Goal: Information Seeking & Learning: Learn about a topic

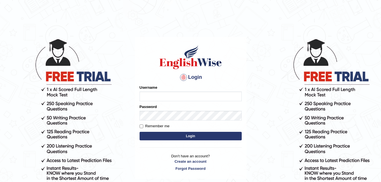
click at [151, 99] on input "Username" at bounding box center [191, 97] width 102 height 10
type input "pujathapa"
click at [195, 133] on button "Login" at bounding box center [191, 136] width 102 height 9
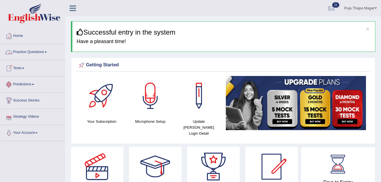
click at [38, 51] on link "Practice Questions" at bounding box center [32, 51] width 65 height 14
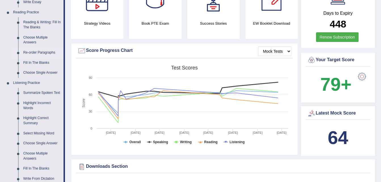
scroll to position [170, 0]
click at [47, 93] on link "Summarize Spoken Text" at bounding box center [42, 93] width 43 height 10
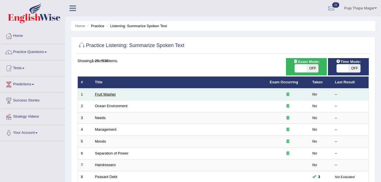
click at [106, 96] on link "Fruit Washer" at bounding box center [105, 94] width 21 height 4
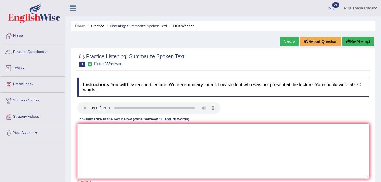
click at [46, 50] on link "Practice Questions" at bounding box center [32, 51] width 65 height 14
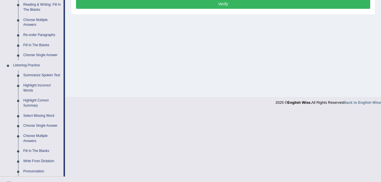
scroll to position [190, 0]
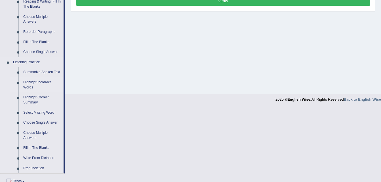
click at [46, 82] on link "Highlight Incorrect Words" at bounding box center [42, 85] width 43 height 15
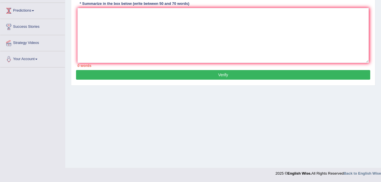
scroll to position [84, 0]
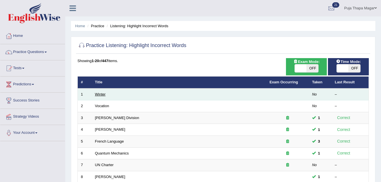
click at [104, 94] on link "Winter" at bounding box center [100, 94] width 11 height 4
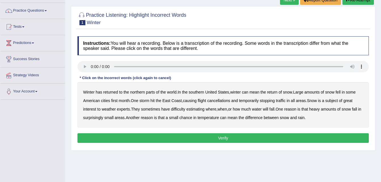
scroll to position [42, 0]
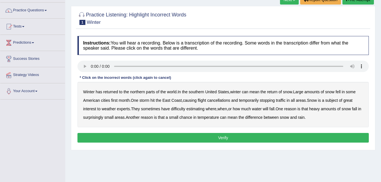
click at [198, 92] on b "southern" at bounding box center [196, 92] width 15 height 5
click at [115, 101] on b "first" at bounding box center [114, 100] width 7 height 5
click at [295, 99] on b "all" at bounding box center [293, 100] width 4 height 5
click at [260, 109] on b "water" at bounding box center [257, 109] width 10 height 5
click at [192, 116] on b "chance" at bounding box center [186, 117] width 13 height 5
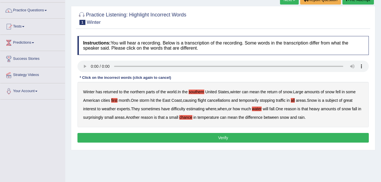
click at [262, 139] on button "Verify" at bounding box center [224, 138] width 292 height 10
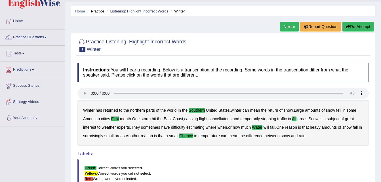
scroll to position [0, 0]
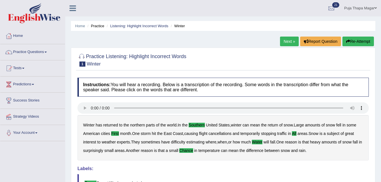
click at [289, 44] on link "Next »" at bounding box center [289, 42] width 19 height 10
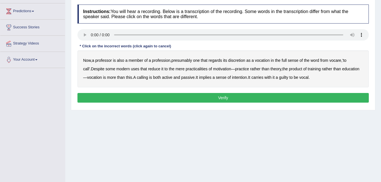
click at [243, 60] on b "discretion" at bounding box center [236, 60] width 17 height 5
click at [286, 60] on b "full" at bounding box center [284, 60] width 5 height 5
click at [243, 77] on b "intention" at bounding box center [239, 77] width 15 height 5
click at [272, 98] on button "Verify" at bounding box center [224, 98] width 292 height 10
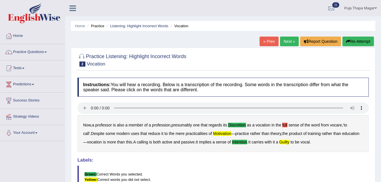
click at [362, 41] on button "Re-Attempt" at bounding box center [359, 42] width 32 height 10
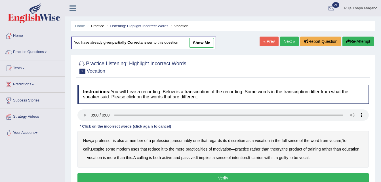
click at [241, 140] on b "discretion" at bounding box center [236, 141] width 17 height 5
click at [213, 147] on b "motivation" at bounding box center [222, 149] width 18 height 5
click at [241, 158] on b "intention" at bounding box center [239, 158] width 15 height 5
click at [282, 158] on b "guilty" at bounding box center [283, 158] width 9 height 5
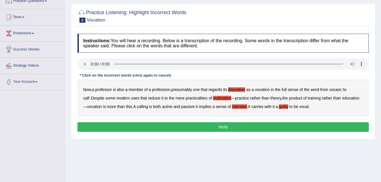
scroll to position [51, 0]
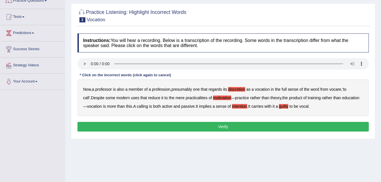
click at [260, 128] on button "Verify" at bounding box center [224, 127] width 292 height 10
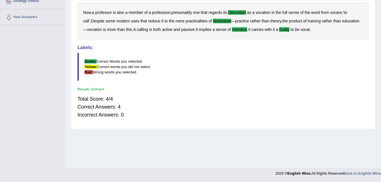
scroll to position [0, 0]
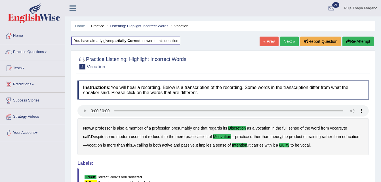
click at [19, 34] on link "Home" at bounding box center [32, 35] width 65 height 14
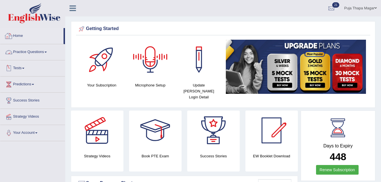
click at [21, 34] on link "Home" at bounding box center [31, 35] width 63 height 14
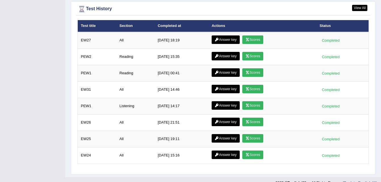
scroll to position [799, 0]
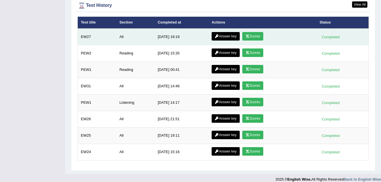
click at [252, 32] on link "Scores" at bounding box center [253, 36] width 21 height 9
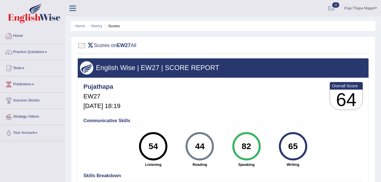
click at [16, 33] on link "Home" at bounding box center [32, 35] width 65 height 14
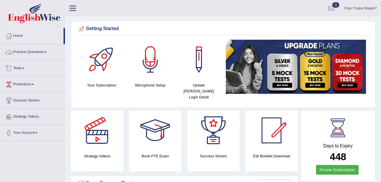
click at [33, 52] on link "Practice Questions" at bounding box center [32, 51] width 65 height 14
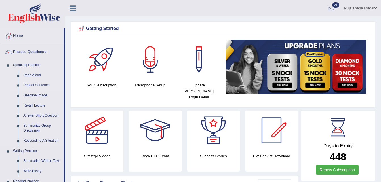
click at [42, 85] on link "Repeat Sentence" at bounding box center [42, 85] width 43 height 10
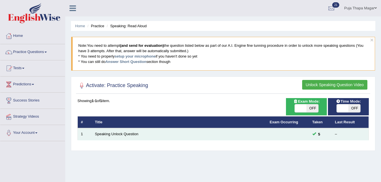
click at [119, 137] on td "Speaking Unlock Question" at bounding box center [179, 134] width 175 height 12
click at [116, 134] on link "Speaking Unlock Question" at bounding box center [116, 134] width 43 height 4
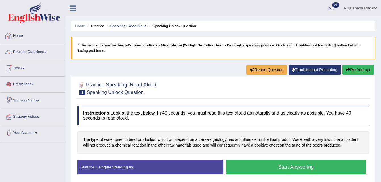
click at [39, 49] on link "Practice Questions" at bounding box center [32, 51] width 65 height 14
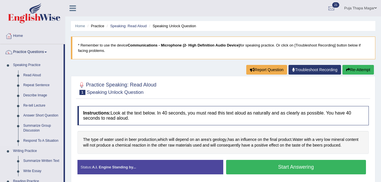
click at [39, 84] on link "Repeat Sentence" at bounding box center [42, 85] width 43 height 10
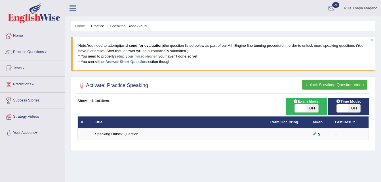
click at [310, 84] on button "Unlock Speaking Question Video" at bounding box center [335, 85] width 65 height 10
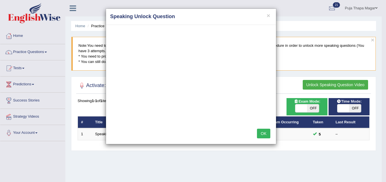
click at [266, 18] on h4 "Speaking Unlock Question" at bounding box center [190, 16] width 161 height 7
click at [269, 14] on button "×" at bounding box center [267, 15] width 3 height 6
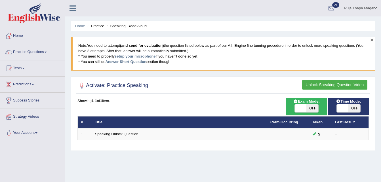
click at [372, 41] on button "×" at bounding box center [372, 40] width 3 height 6
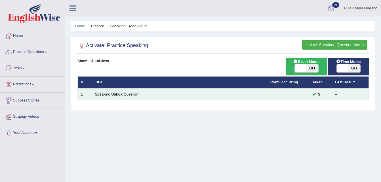
click at [126, 94] on link "Speaking Unlock Question" at bounding box center [116, 94] width 43 height 4
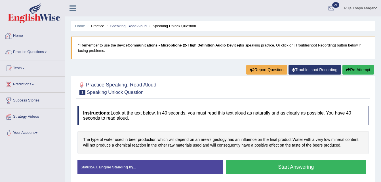
click at [24, 36] on link "Home" at bounding box center [32, 35] width 65 height 14
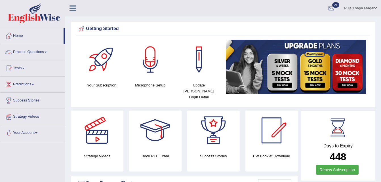
click at [26, 50] on link "Practice Questions" at bounding box center [32, 51] width 65 height 14
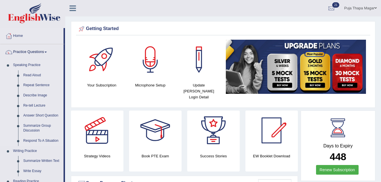
click at [36, 76] on link "Read Aloud" at bounding box center [42, 75] width 43 height 10
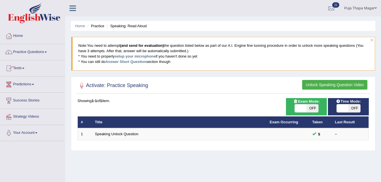
click at [36, 52] on link "Practice Questions" at bounding box center [32, 51] width 65 height 14
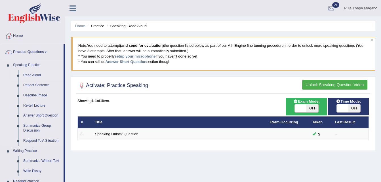
click at [31, 74] on link "Read Aloud" at bounding box center [42, 75] width 43 height 10
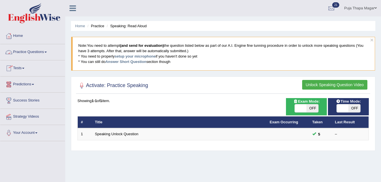
click at [41, 50] on link "Practice Questions" at bounding box center [32, 51] width 65 height 14
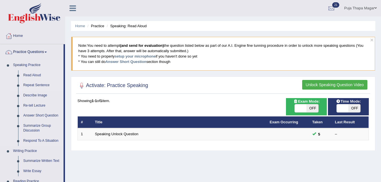
click at [39, 85] on link "Repeat Sentence" at bounding box center [42, 85] width 43 height 10
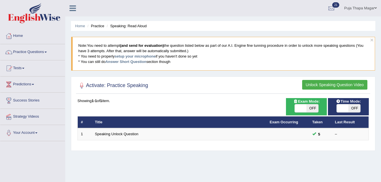
click at [341, 84] on button "Unlock Speaking Question Video" at bounding box center [335, 85] width 65 height 10
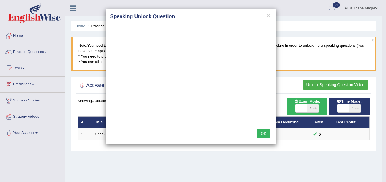
click at [261, 132] on button "OK" at bounding box center [263, 134] width 13 height 10
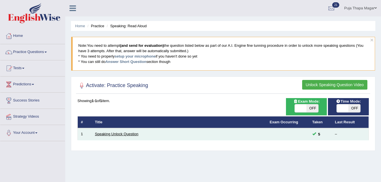
click at [111, 134] on link "Speaking Unlock Question" at bounding box center [116, 134] width 43 height 4
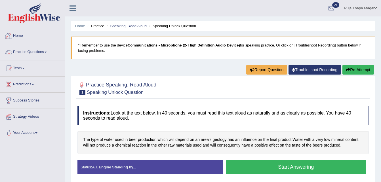
click at [40, 53] on link "Practice Questions" at bounding box center [32, 51] width 65 height 14
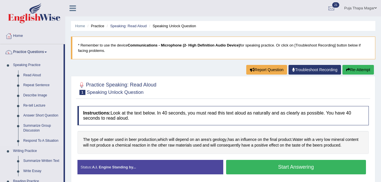
click at [41, 84] on link "Repeat Sentence" at bounding box center [42, 85] width 43 height 10
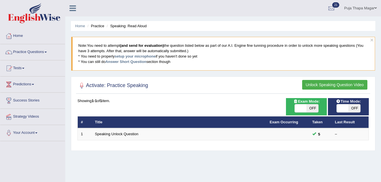
click at [353, 83] on button "Unlock Speaking Question Video" at bounding box center [335, 85] width 65 height 10
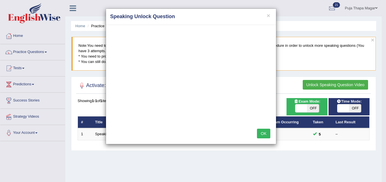
click at [264, 133] on button "OK" at bounding box center [263, 134] width 13 height 10
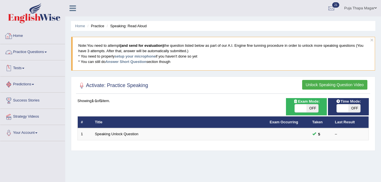
click at [21, 37] on link "Home" at bounding box center [32, 35] width 65 height 14
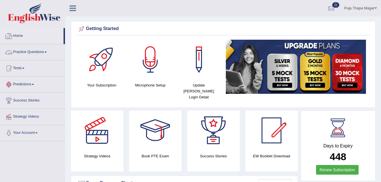
click at [19, 34] on link "Home" at bounding box center [31, 35] width 63 height 14
click at [32, 51] on link "Practice Questions" at bounding box center [32, 51] width 65 height 14
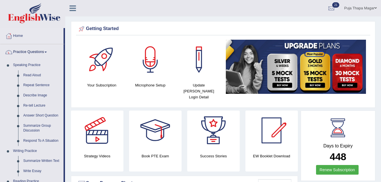
click at [19, 36] on link "Home" at bounding box center [31, 35] width 63 height 14
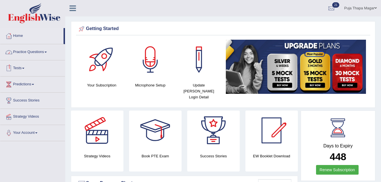
click at [35, 52] on link "Practice Questions" at bounding box center [32, 51] width 65 height 14
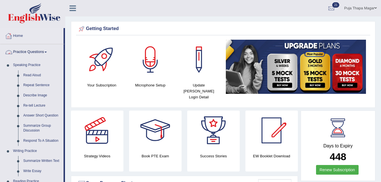
click at [20, 36] on link "Home" at bounding box center [31, 35] width 63 height 14
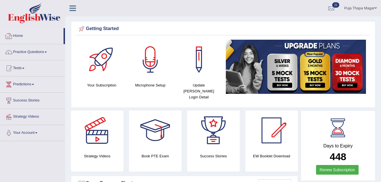
click at [20, 32] on link "Home" at bounding box center [31, 35] width 63 height 14
click at [20, 35] on link "Home" at bounding box center [31, 35] width 63 height 14
click at [20, 36] on link "Home" at bounding box center [31, 35] width 63 height 14
click at [27, 52] on link "Practice Questions" at bounding box center [32, 51] width 65 height 14
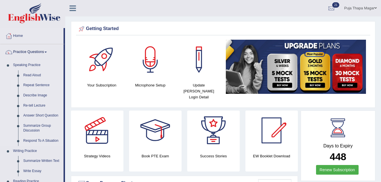
click at [39, 83] on link "Repeat Sentence" at bounding box center [42, 85] width 43 height 10
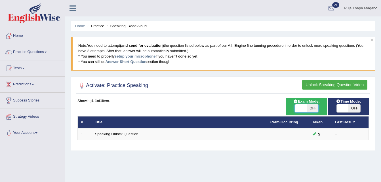
click at [301, 109] on span at bounding box center [301, 109] width 12 height 8
click at [353, 107] on span "OFF" at bounding box center [355, 109] width 12 height 8
checkbox input "true"
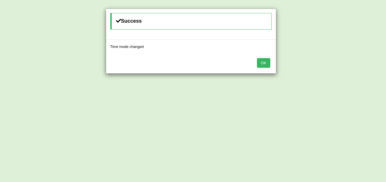
click at [265, 61] on button "OK" at bounding box center [263, 63] width 13 height 10
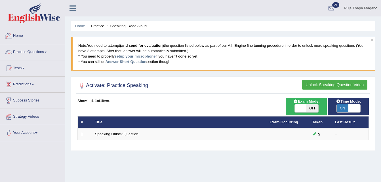
click at [24, 32] on link "Home" at bounding box center [32, 35] width 65 height 14
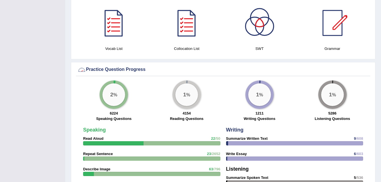
scroll to position [359, 0]
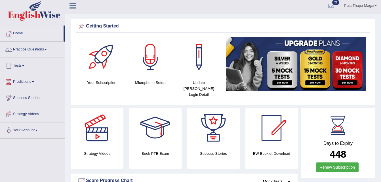
scroll to position [2, 0]
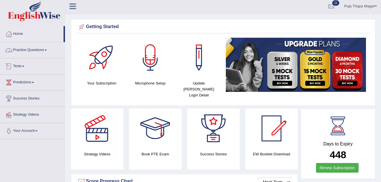
click at [44, 51] on link "Practice Questions" at bounding box center [32, 49] width 65 height 14
click at [44, 51] on link "Practice Questions" at bounding box center [31, 49] width 63 height 14
click at [43, 48] on link "Practice Questions" at bounding box center [32, 49] width 65 height 14
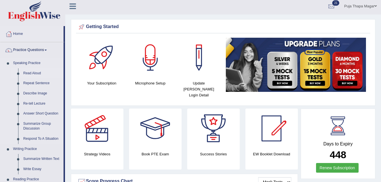
click at [32, 72] on link "Read Aloud" at bounding box center [42, 73] width 43 height 10
